Goal: Use online tool/utility: Use online tool/utility

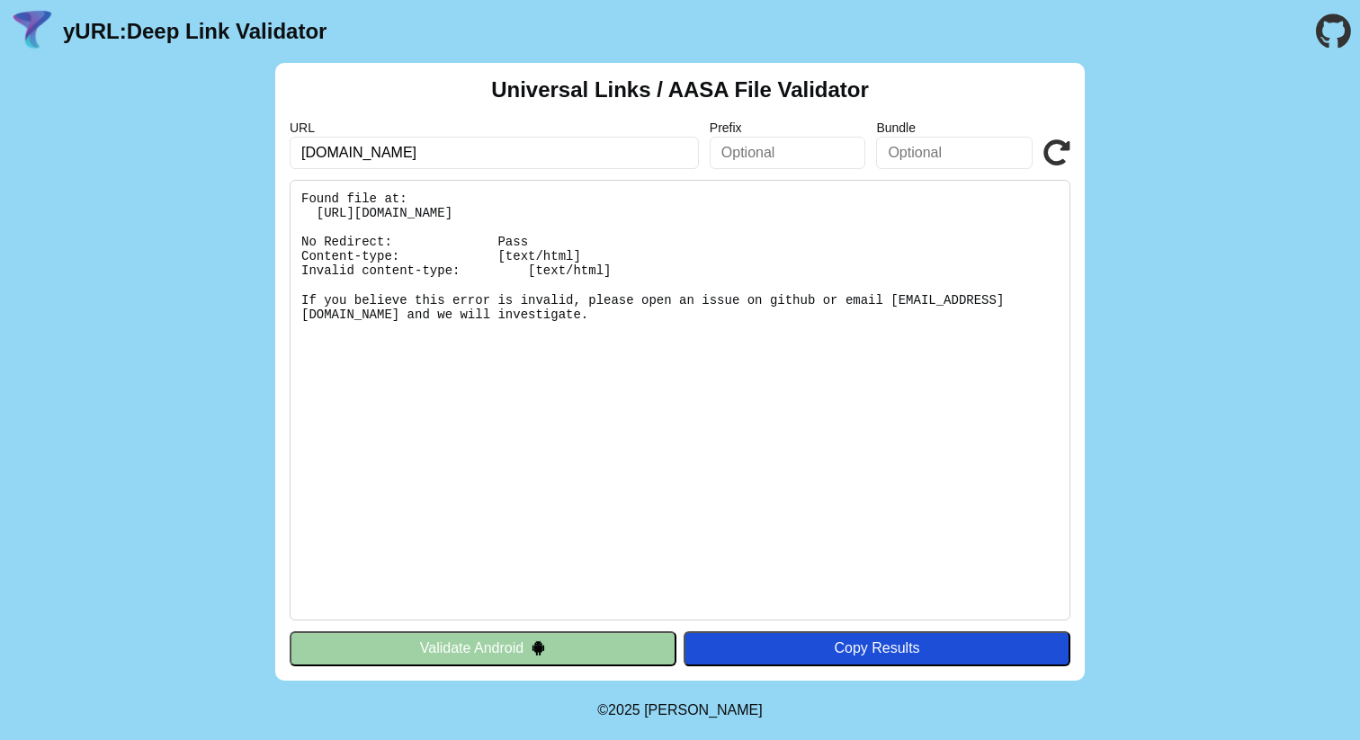
click at [486, 656] on button "Validate Android" at bounding box center [483, 649] width 387 height 34
